Goal: Task Accomplishment & Management: Complete application form

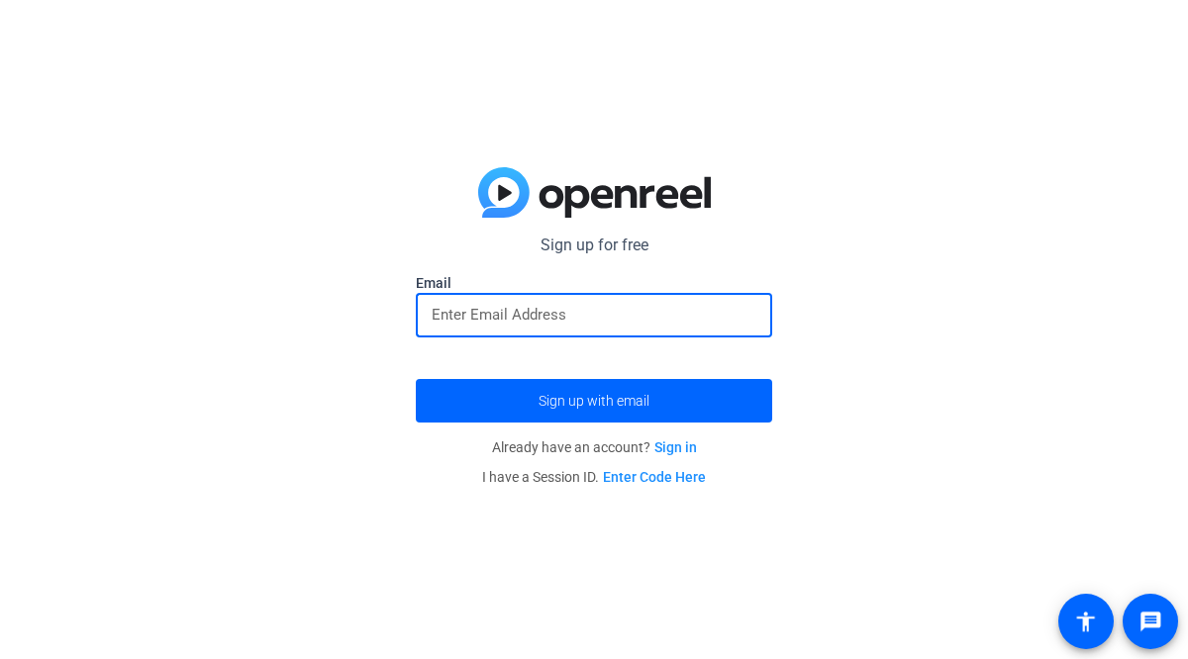
click at [569, 322] on input "email" at bounding box center [594, 315] width 325 height 24
click at [416, 379] on button "Sign up with email" at bounding box center [594, 401] width 356 height 44
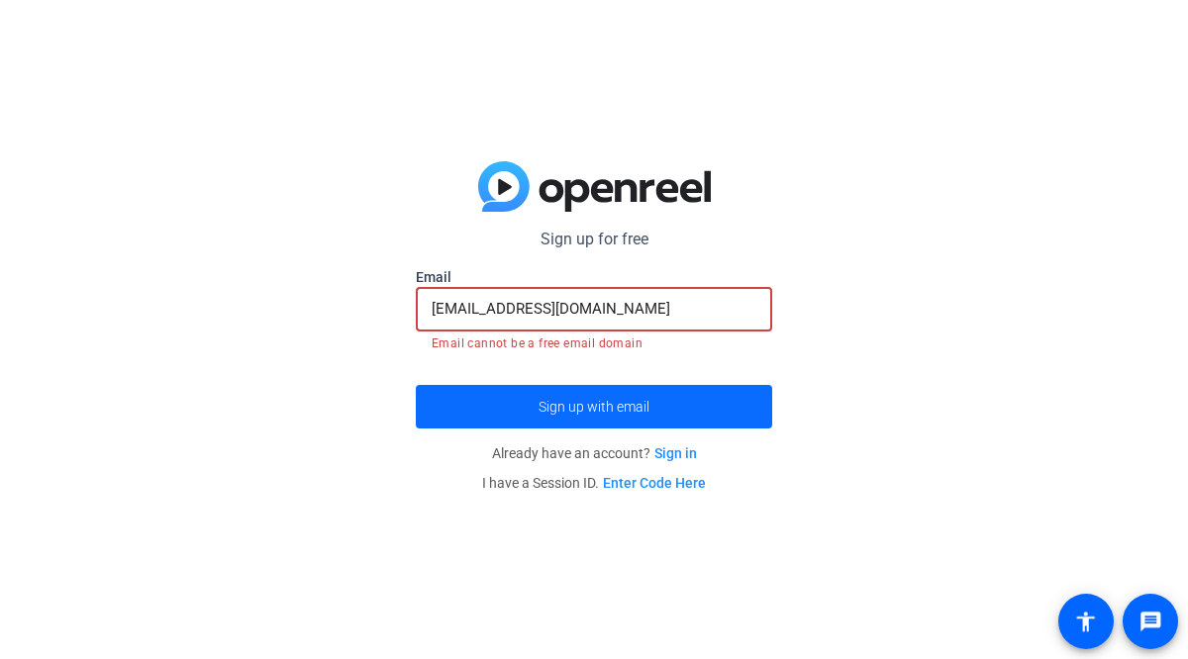
click at [601, 407] on span "Sign up with email" at bounding box center [594, 407] width 111 height 0
click at [651, 417] on span "submit" at bounding box center [594, 407] width 356 height 48
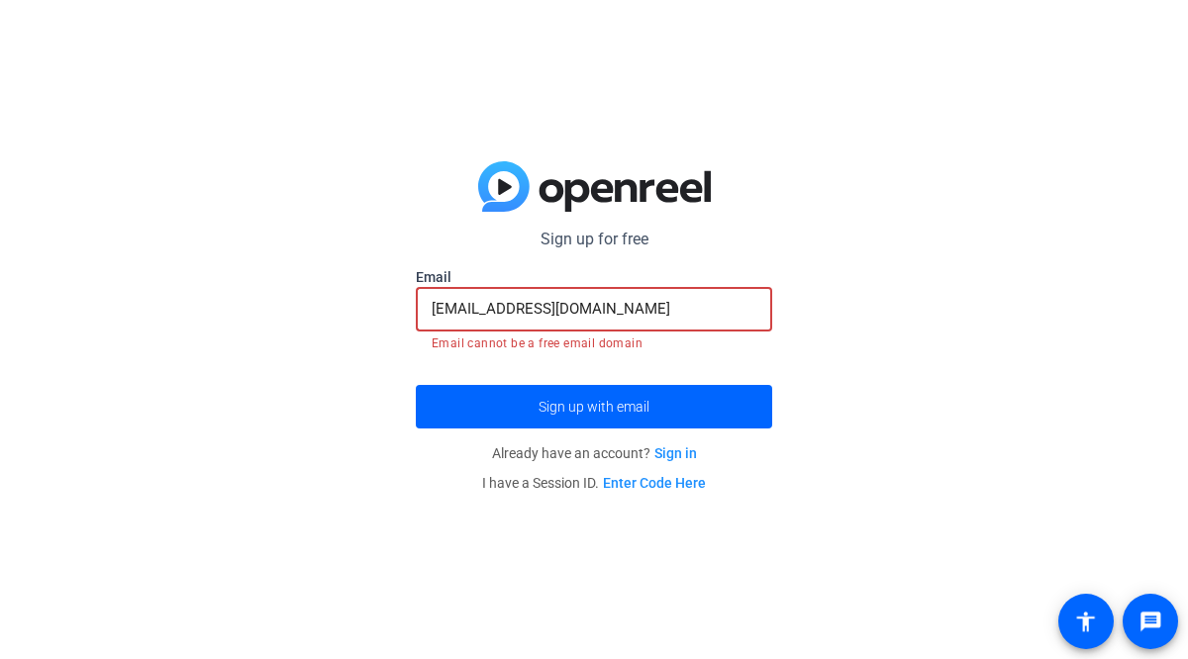
click at [615, 316] on input "[EMAIL_ADDRESS][DOMAIN_NAME]" at bounding box center [594, 309] width 325 height 24
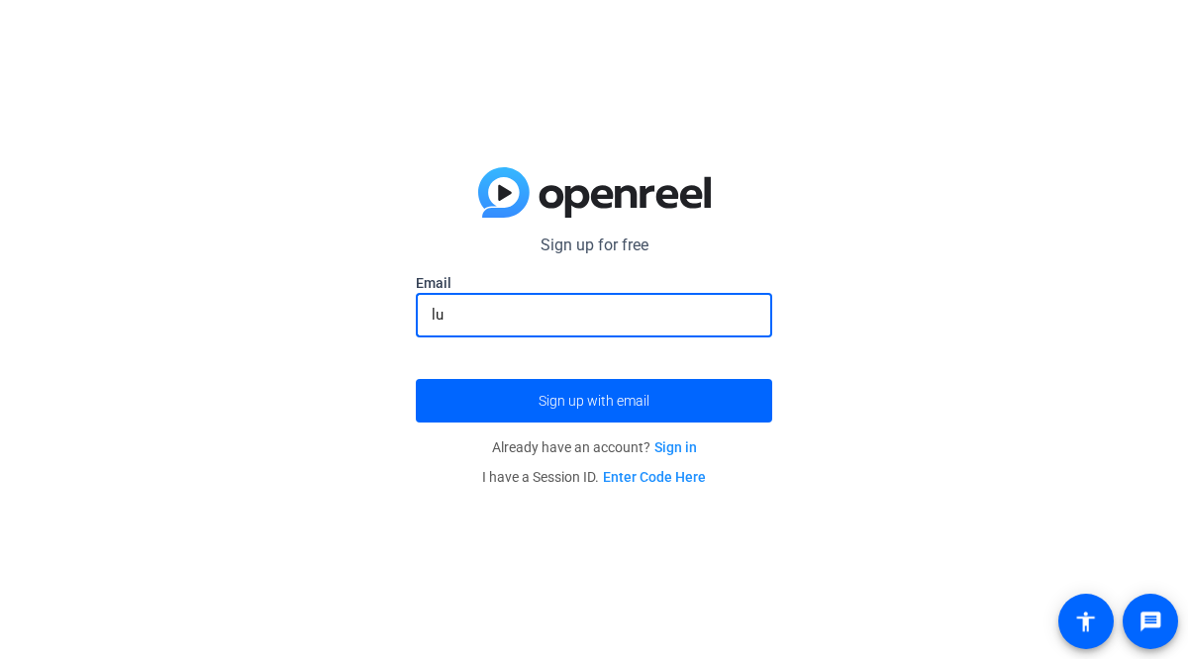
type input "l"
click at [592, 401] on span "Sign up with email" at bounding box center [594, 401] width 111 height 0
click at [532, 319] on input "email" at bounding box center [594, 315] width 325 height 24
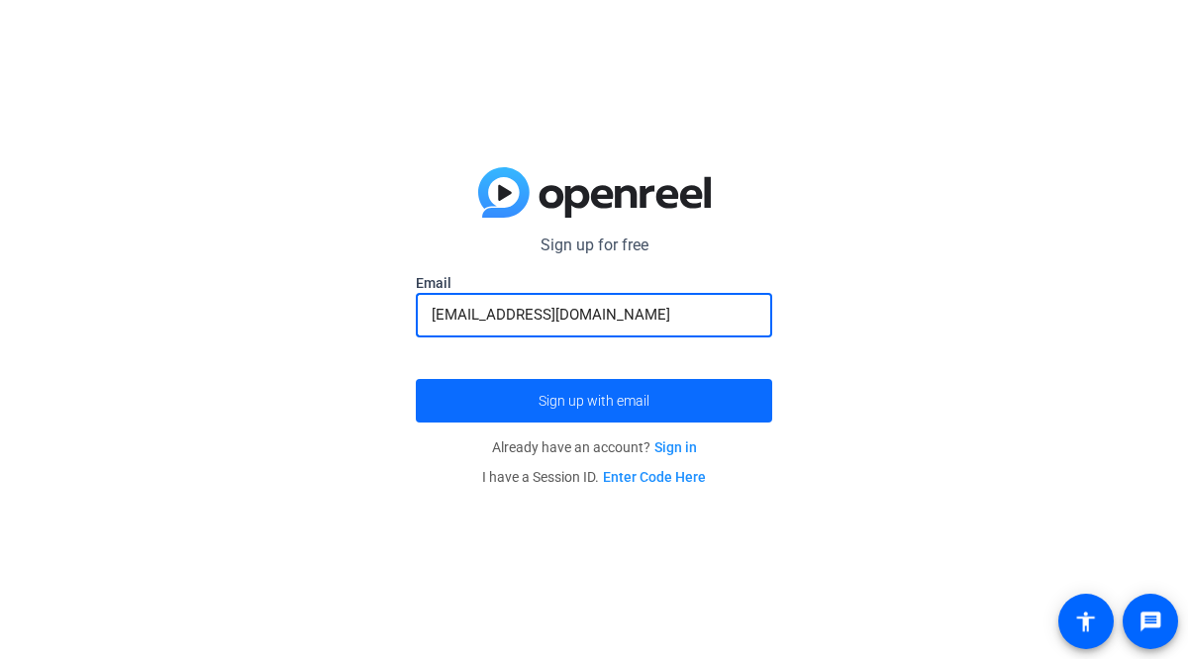
type input "[EMAIL_ADDRESS][DOMAIN_NAME]"
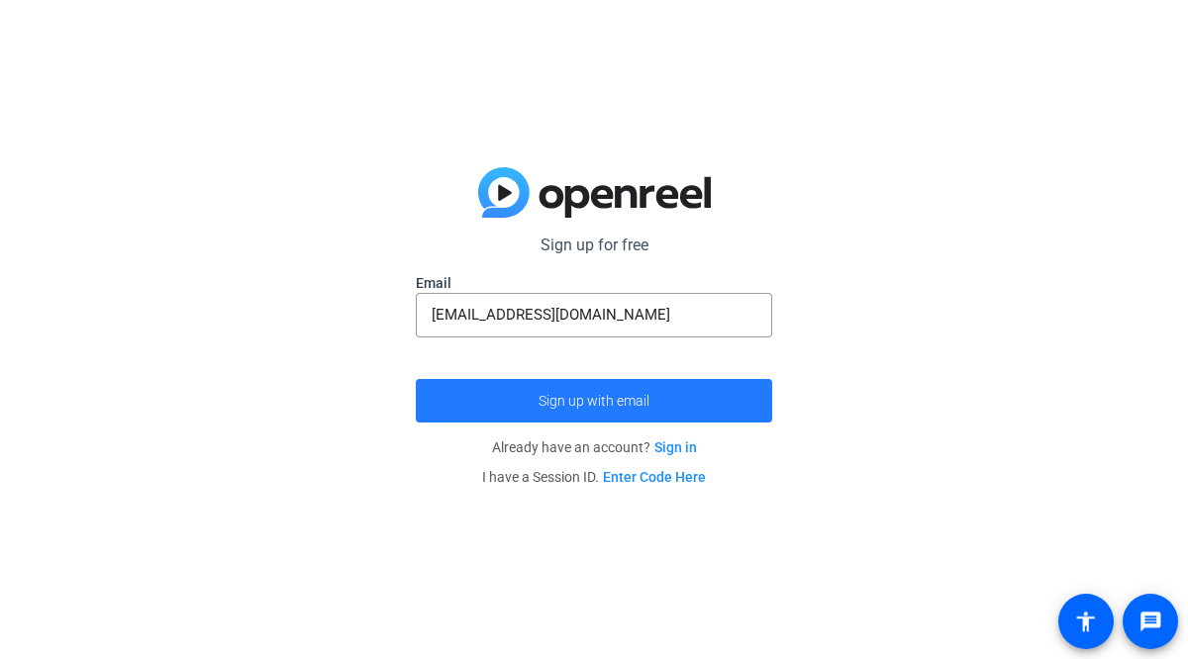
click at [520, 408] on span "submit" at bounding box center [594, 401] width 356 height 48
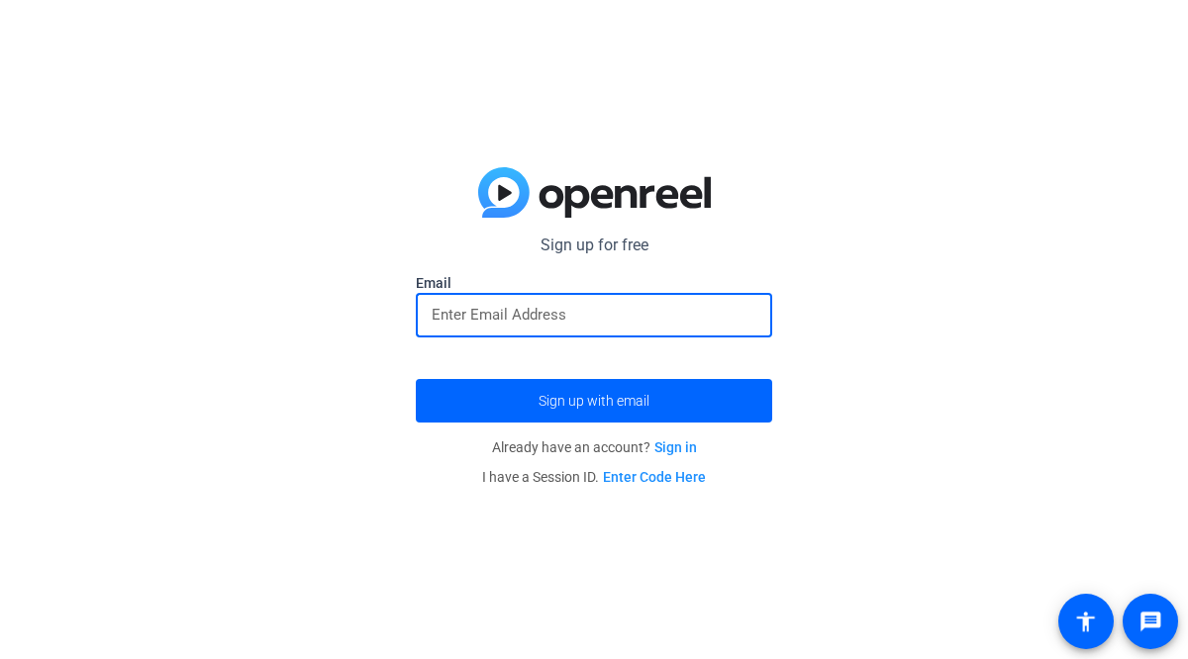
click at [593, 306] on input "email" at bounding box center [594, 315] width 325 height 24
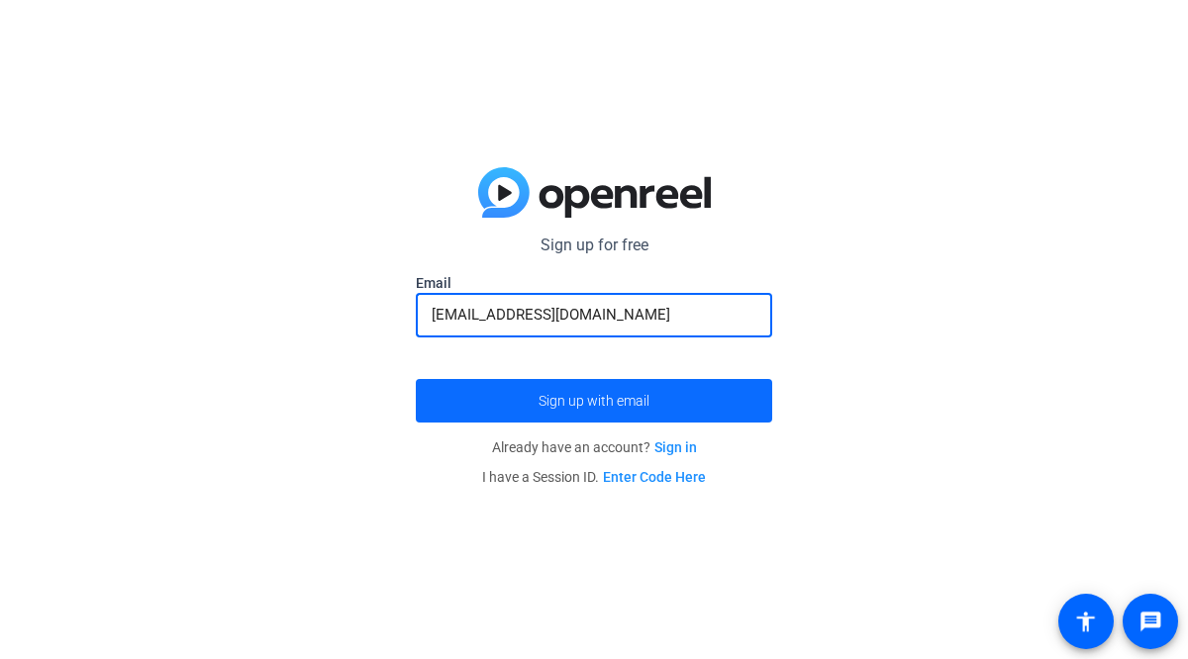
click at [540, 401] on span "Sign up with email" at bounding box center [594, 401] width 111 height 0
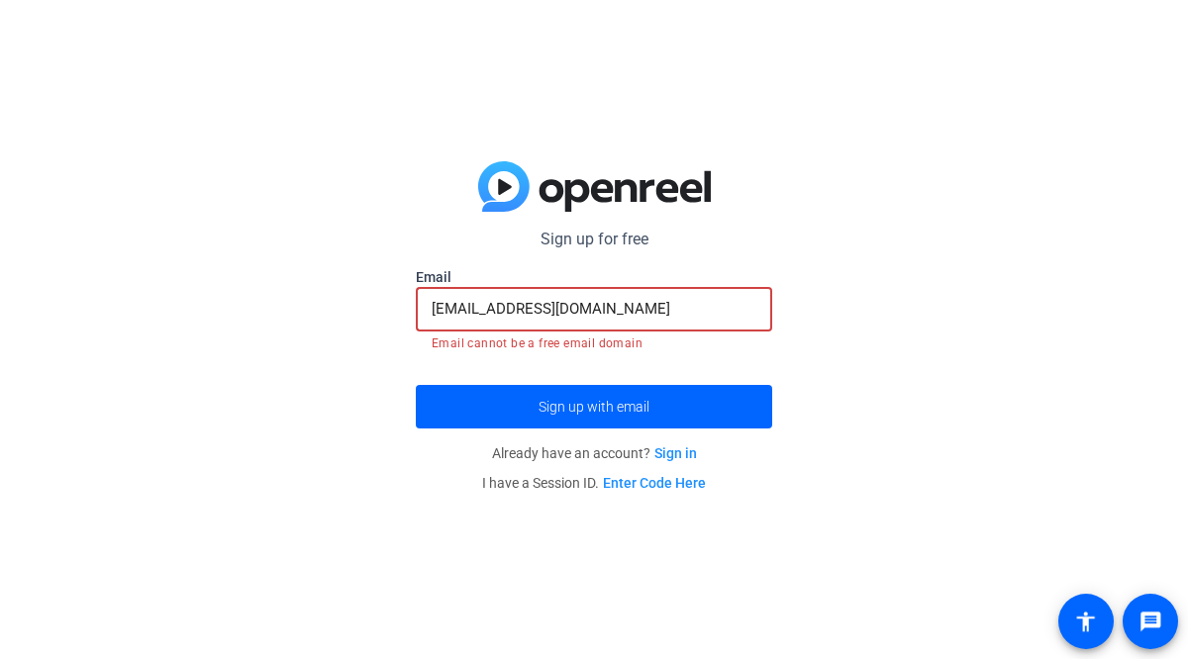
click at [617, 316] on input "[EMAIL_ADDRESS][DOMAIN_NAME]" at bounding box center [594, 309] width 325 height 24
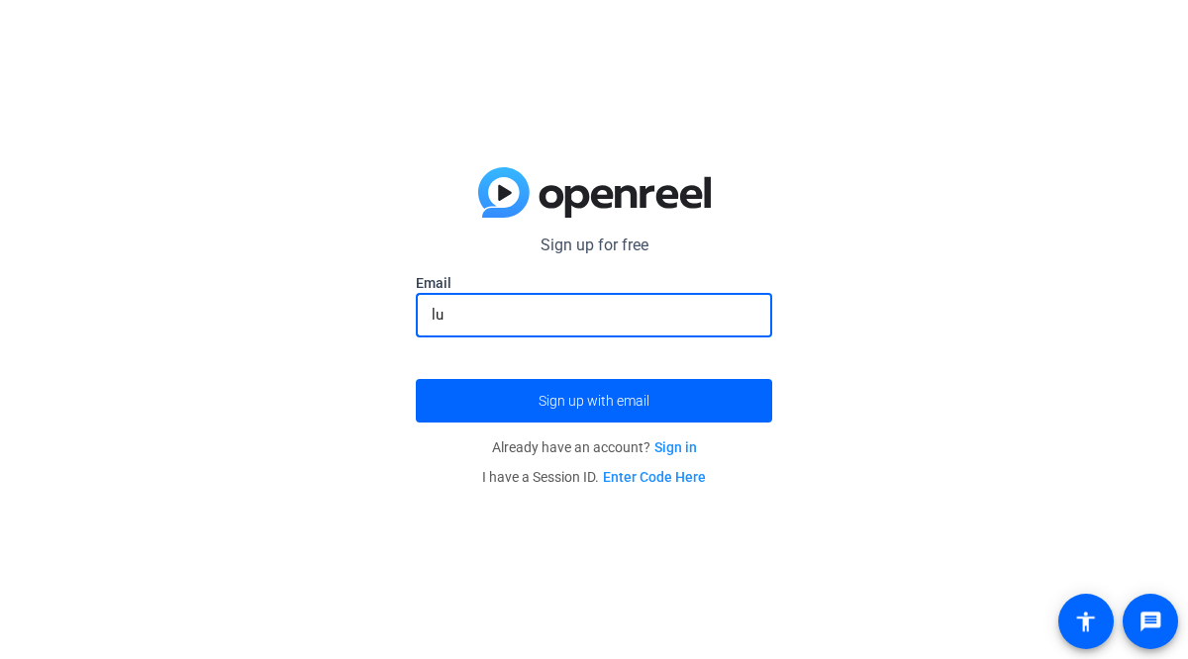
type input "l"
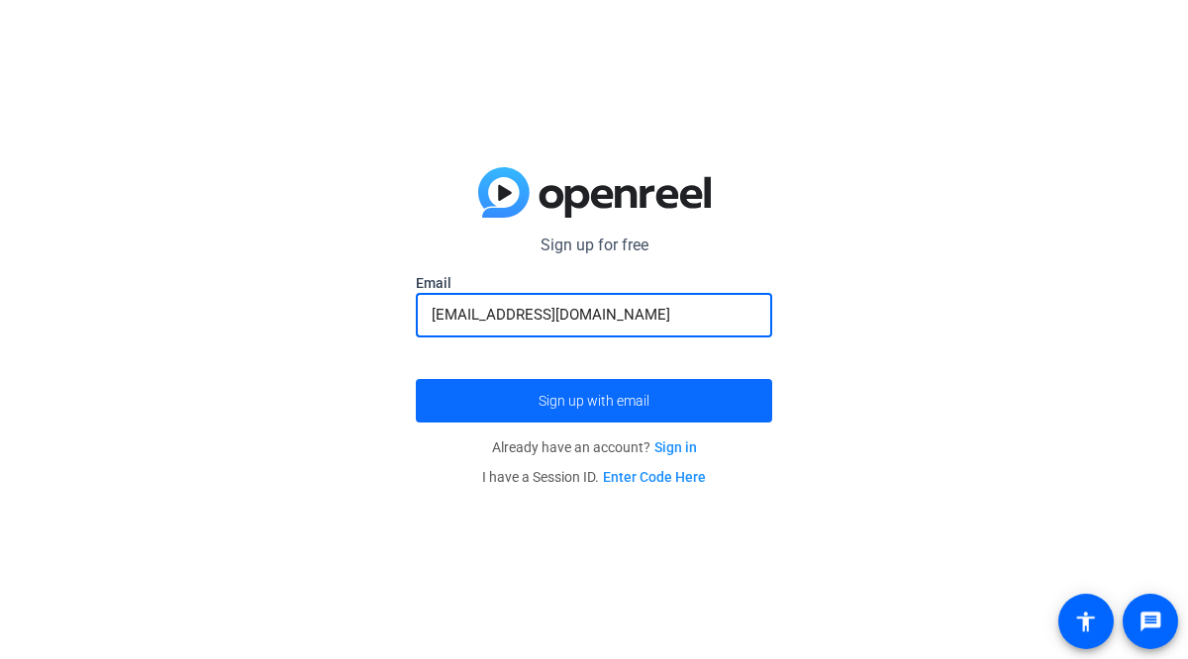
type input "official.amara.ali@gmail.com"
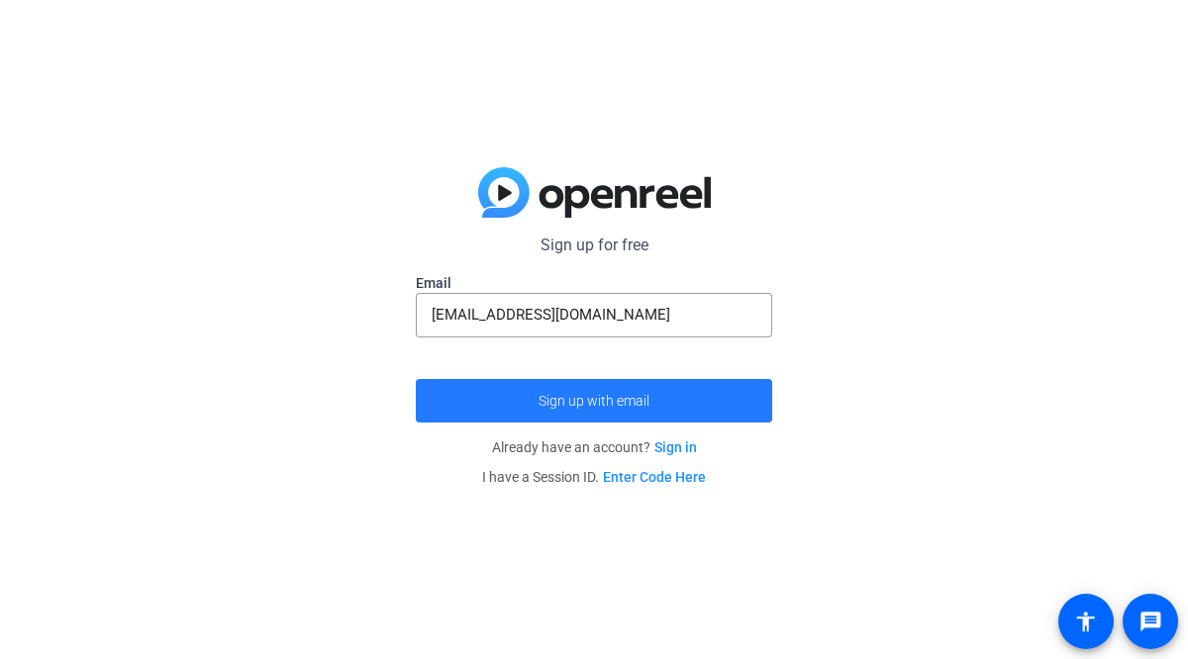
click at [649, 401] on span "submit" at bounding box center [594, 401] width 356 height 48
